Goal: Task Accomplishment & Management: Use online tool/utility

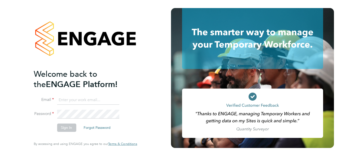
paste input "[EMAIL_ADDRESS][DOMAIN_NAME]"
type input "[EMAIL_ADDRESS][DOMAIN_NAME]"
click at [89, 128] on button "Forgot Password" at bounding box center [97, 128] width 35 height 8
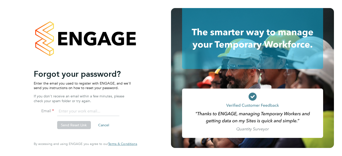
click at [77, 112] on input "email" at bounding box center [88, 111] width 62 height 9
type input "[EMAIL_ADDRESS][DOMAIN_NAME]"
click at [76, 126] on button "Send Reset Link" at bounding box center [74, 125] width 34 height 8
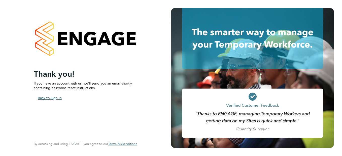
click at [51, 98] on button "Back to Sign In" at bounding box center [50, 98] width 32 height 8
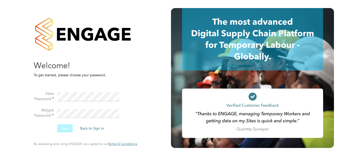
click at [69, 130] on button "Save" at bounding box center [65, 129] width 16 height 8
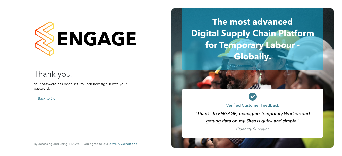
click at [56, 99] on button "Back to Sign In" at bounding box center [50, 99] width 32 height 8
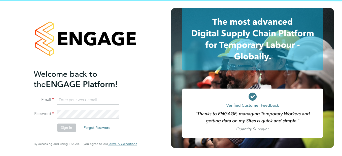
type input "gillingham@tss.uk.com"
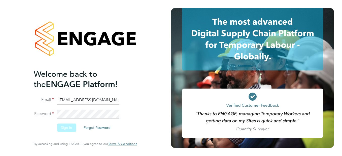
click at [66, 128] on button "Sign In" at bounding box center [66, 128] width 19 height 8
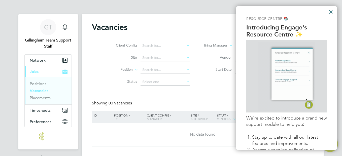
click at [331, 10] on button "×" at bounding box center [331, 12] width 5 height 8
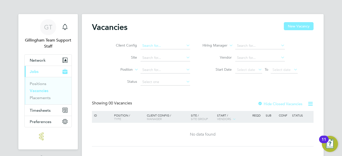
click at [151, 45] on input at bounding box center [166, 45] width 50 height 7
click at [65, 60] on icon "Main navigation" at bounding box center [66, 60] width 4 height 5
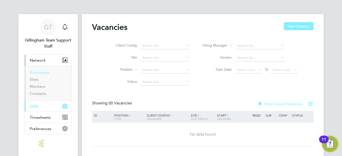
click at [40, 73] on link "Businesses" at bounding box center [40, 72] width 20 height 5
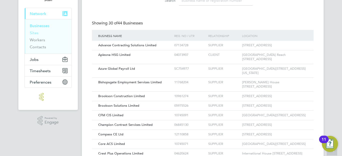
click at [32, 33] on link "Sites" at bounding box center [34, 33] width 9 height 5
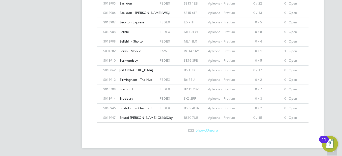
click at [199, 131] on span "Show 30 more" at bounding box center [207, 130] width 22 height 5
click at [199, 131] on div "UB8 1DH" at bounding box center [195, 127] width 24 height 9
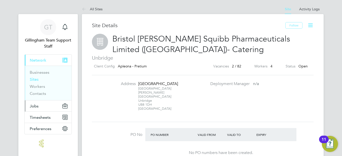
click at [53, 107] on button "Jobs" at bounding box center [48, 106] width 47 height 11
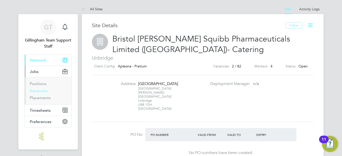
click at [38, 93] on link "Vacancies" at bounding box center [39, 90] width 18 height 5
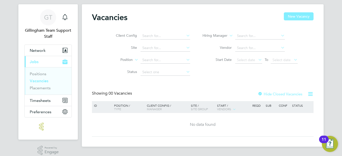
scroll to position [15, 0]
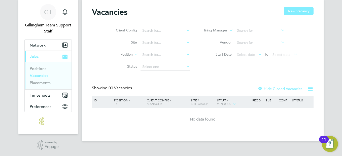
click at [322, 140] on div "11" at bounding box center [324, 143] width 5 height 7
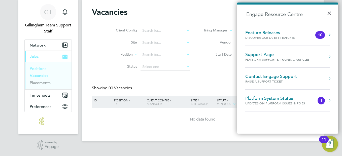
click at [43, 69] on link "Positions" at bounding box center [38, 68] width 17 height 5
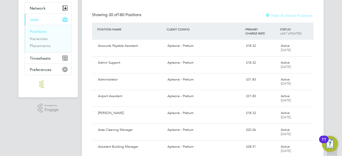
scroll to position [50, 0]
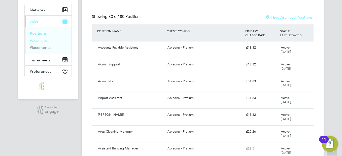
click at [35, 41] on link "Vacancies" at bounding box center [39, 40] width 18 height 5
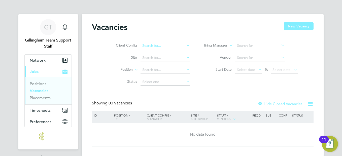
click at [144, 46] on input at bounding box center [166, 45] width 50 height 7
click at [147, 51] on li "Apleona - Pretium" at bounding box center [165, 52] width 50 height 7
type input "Apleona - Pretium"
click at [185, 56] on icon at bounding box center [185, 57] width 0 height 7
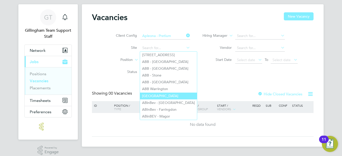
scroll to position [15, 0]
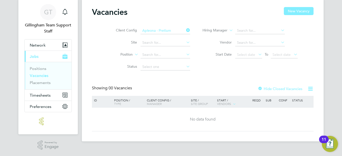
click at [185, 30] on icon at bounding box center [185, 30] width 0 height 7
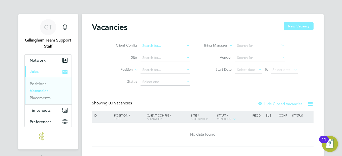
click at [154, 46] on input at bounding box center [166, 45] width 50 height 7
click at [152, 67] on li "ISS Mediclean Limited" at bounding box center [165, 66] width 50 height 7
type input "ISS Mediclean Limited"
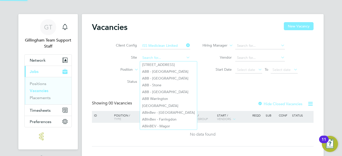
click at [150, 58] on input at bounding box center [166, 57] width 50 height 7
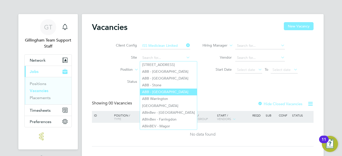
scroll to position [15, 0]
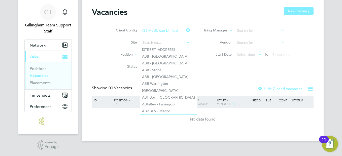
click at [112, 66] on label "Status" at bounding box center [122, 66] width 29 height 5
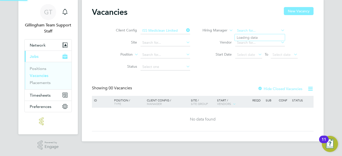
click at [244, 31] on input at bounding box center [260, 30] width 50 height 7
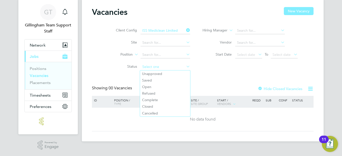
click at [143, 66] on input at bounding box center [166, 67] width 50 height 7
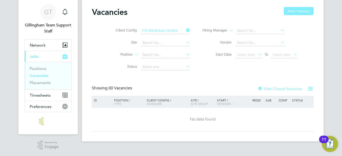
click at [151, 89] on li "Open" at bounding box center [165, 87] width 50 height 7
type input "Open"
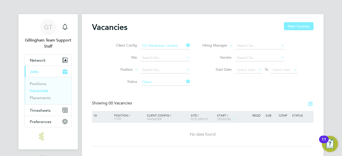
click at [187, 10] on app-barbie "Vacancies New Vacancy Client Config ISS Mediclean Limited Site Position Status …" at bounding box center [203, 78] width 242 height 157
